Goal: Task Accomplishment & Management: Manage account settings

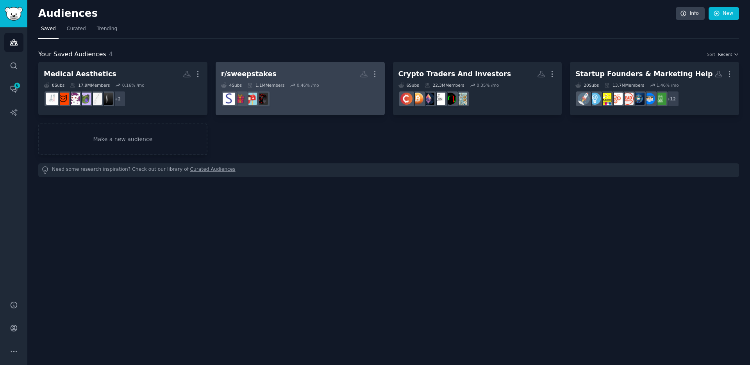
click at [279, 74] on h2 "r/sweepstakes More" at bounding box center [300, 74] width 158 height 14
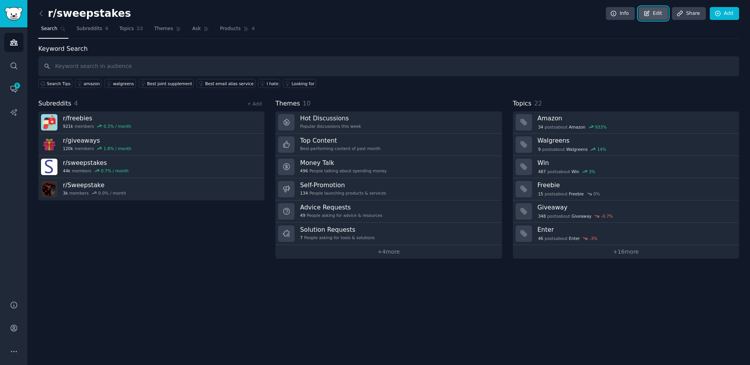
click at [658, 15] on link "Edit" at bounding box center [653, 13] width 29 height 13
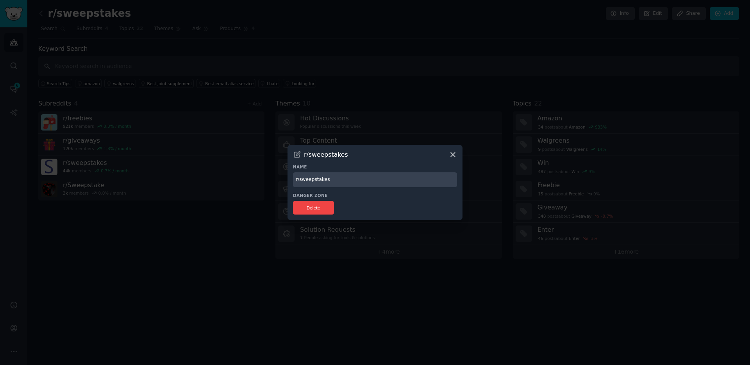
click at [335, 182] on input "r/sweepstakes" at bounding box center [375, 179] width 164 height 15
type input "Sweeps"
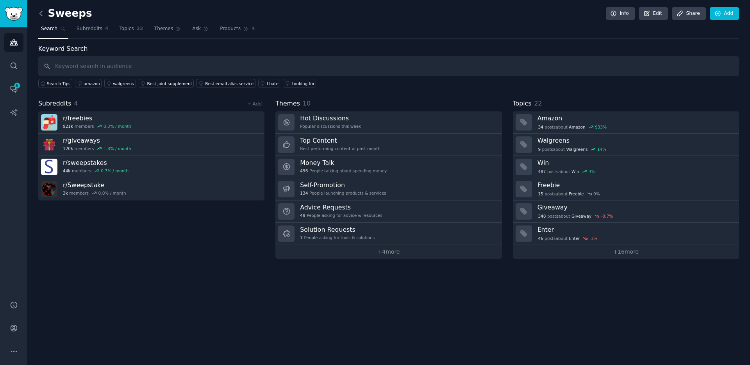
click at [41, 14] on icon at bounding box center [41, 13] width 2 height 5
